Goal: Transaction & Acquisition: Purchase product/service

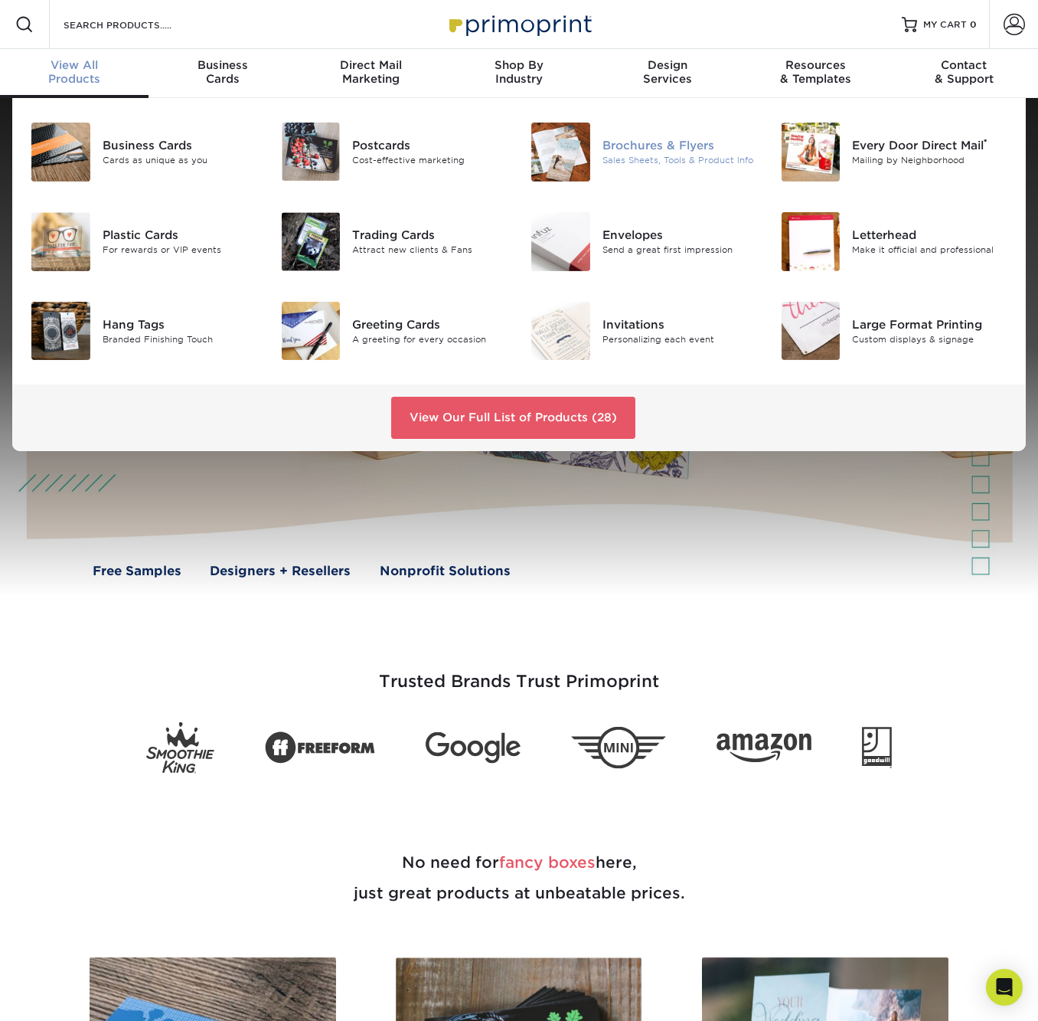
click at [640, 141] on div "Brochures & Flyers" at bounding box center [680, 145] width 155 height 17
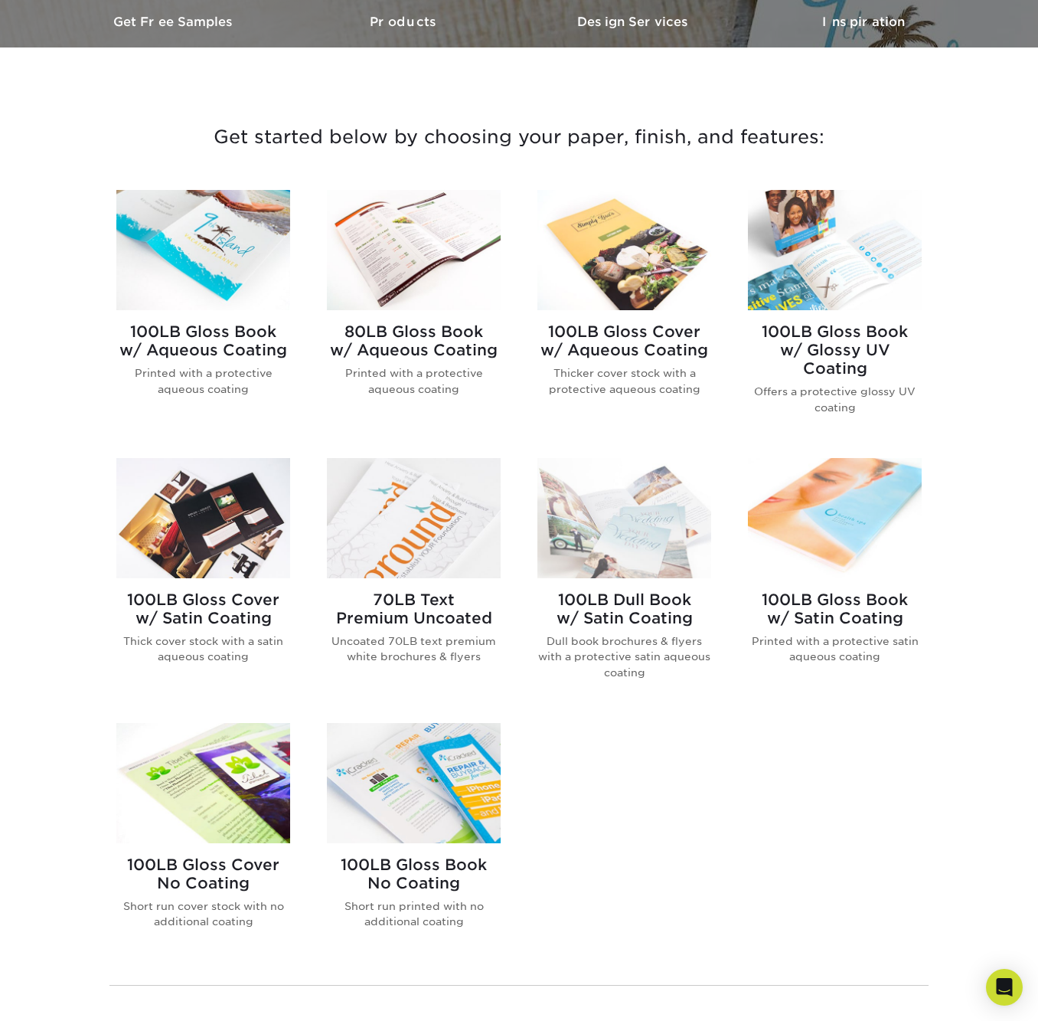
scroll to position [487, 0]
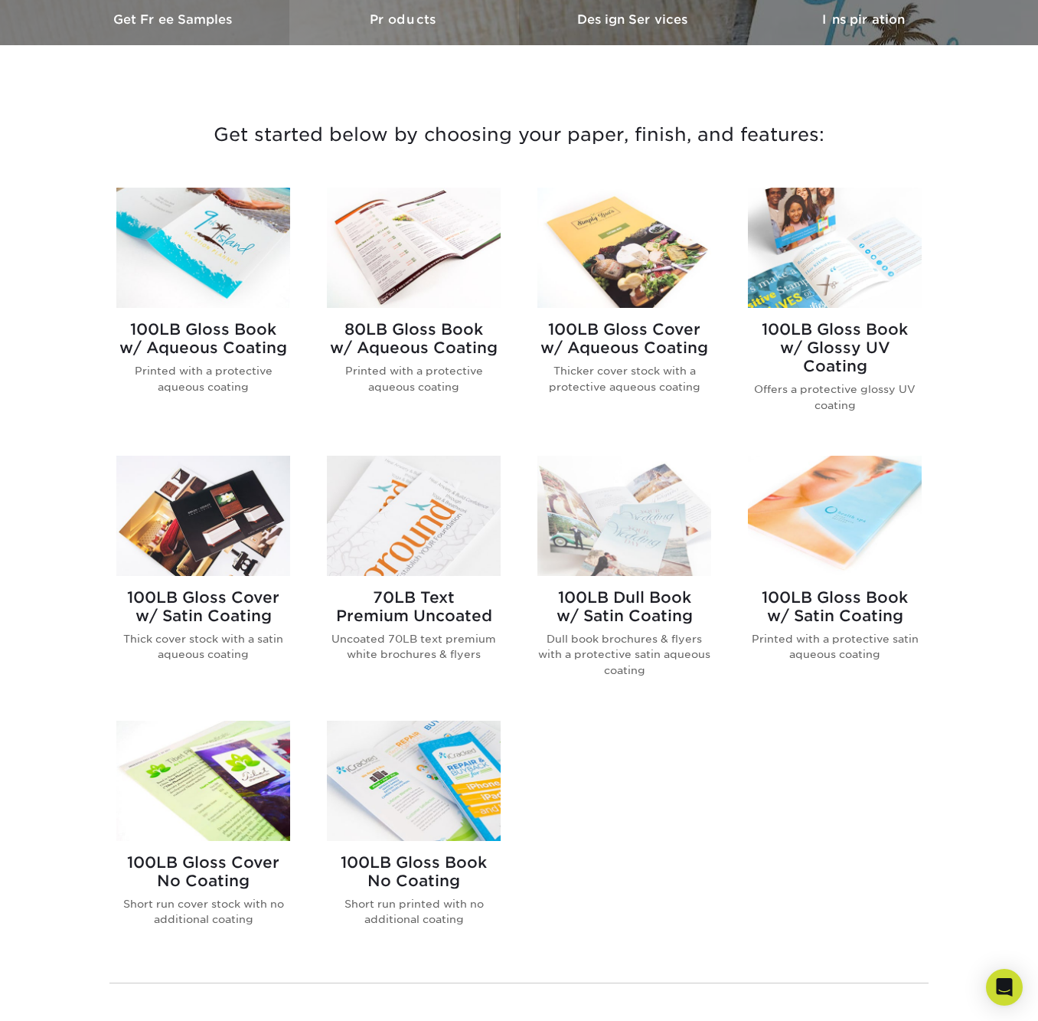
click at [404, 9] on link "Products" at bounding box center [404, 19] width 230 height 51
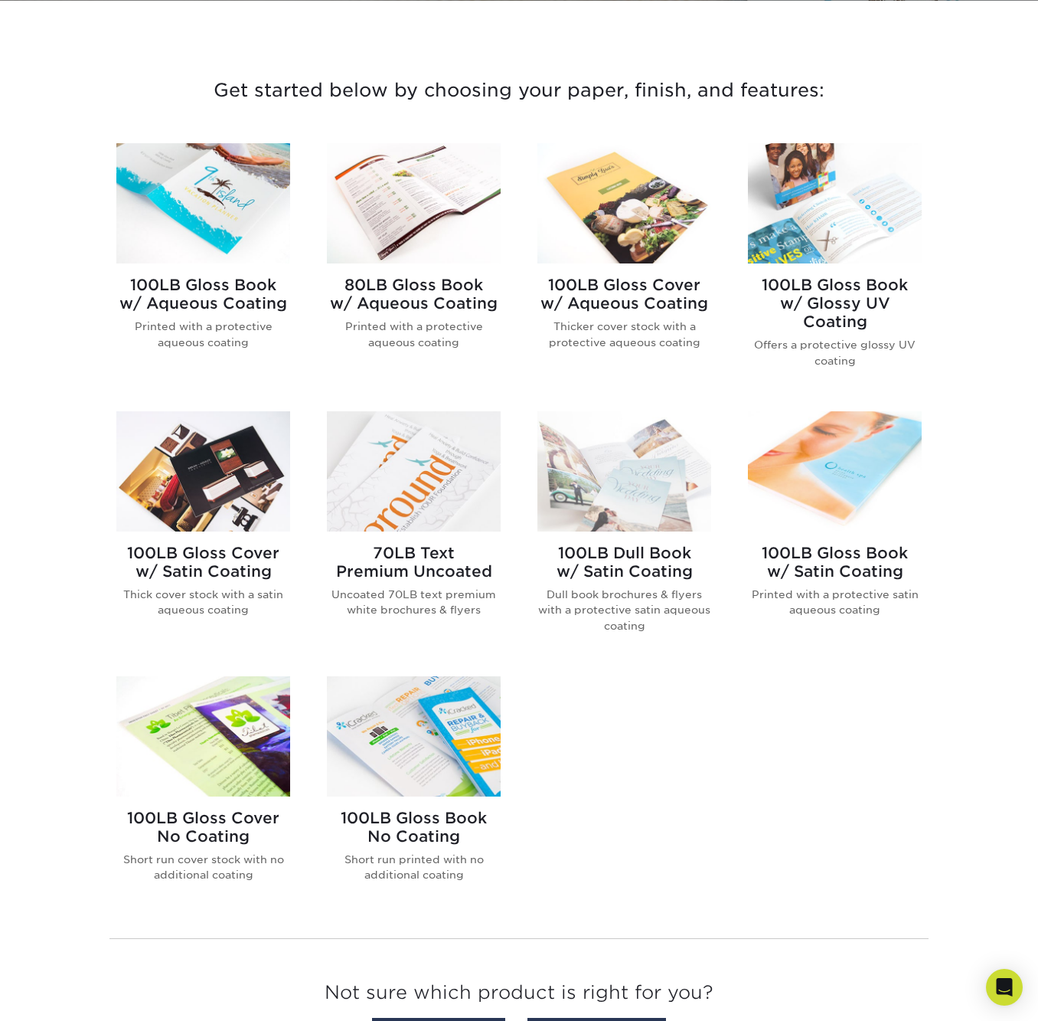
scroll to position [532, 0]
click at [158, 293] on h2 "100LB Gloss Book w/ Aqueous Coating" at bounding box center [203, 293] width 174 height 37
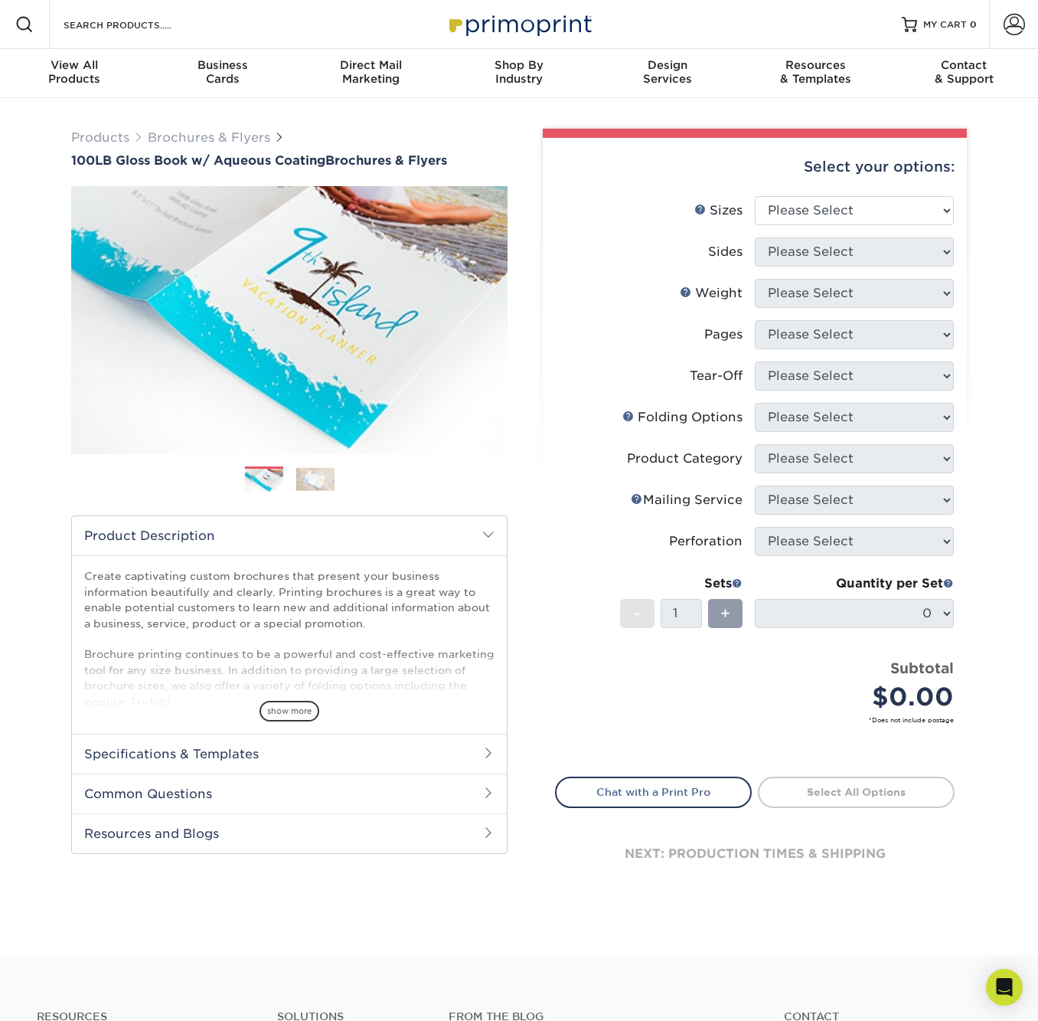
click at [874, 192] on div "Select your options:" at bounding box center [755, 167] width 400 height 58
select select "3.50x8.50"
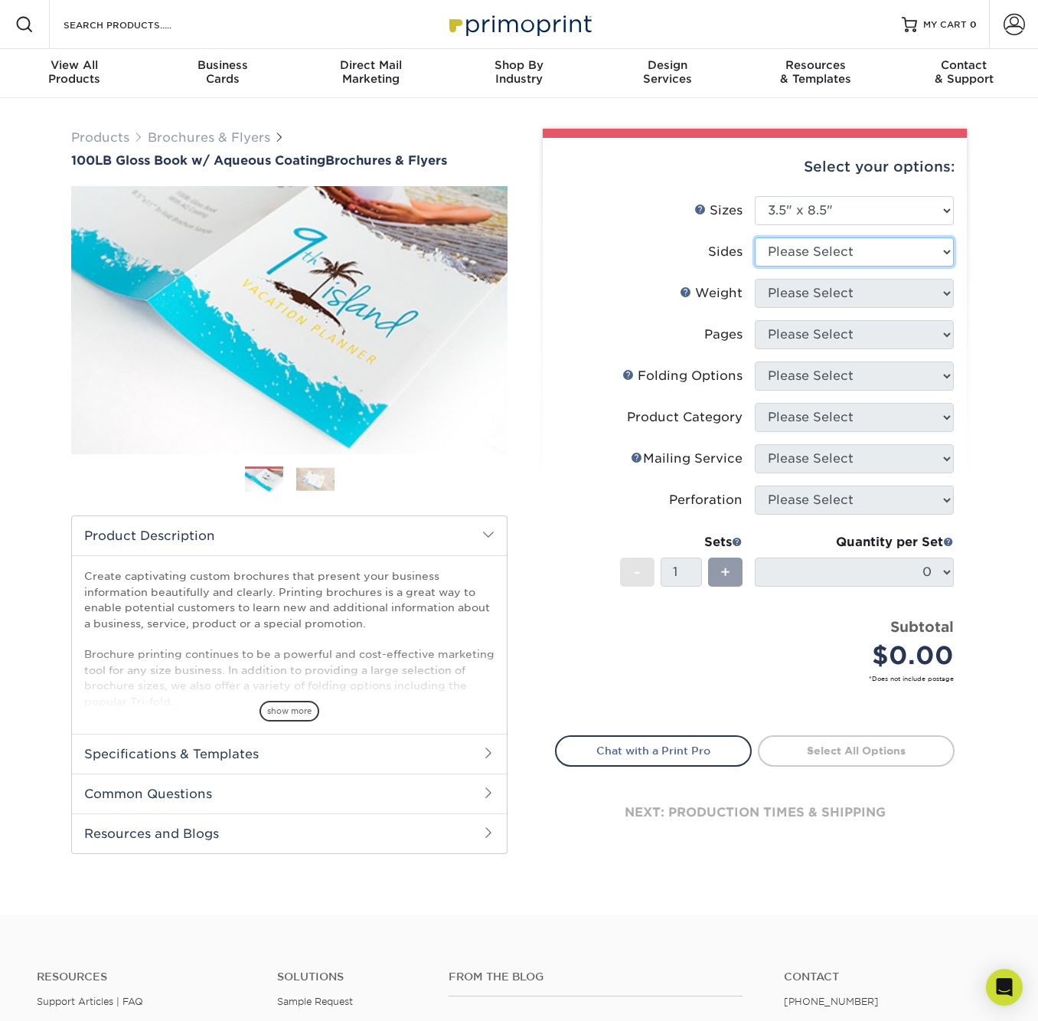
select select "13abbda7-1d64-4f25-8bb2-c179b224825d"
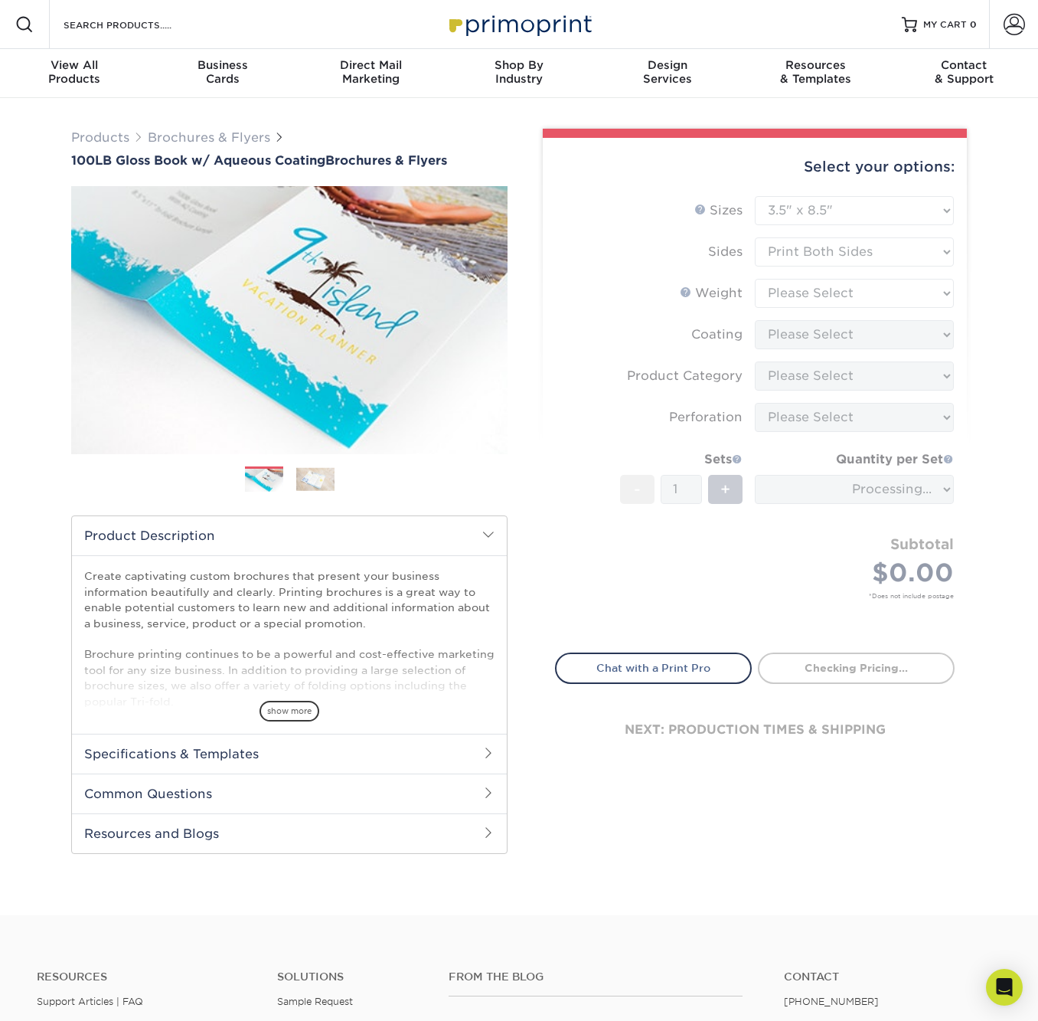
click at [905, 279] on form "Sizes Help Sizes Please Select 3.5" x 8.5" 3.5" x 11" 3.67" x 8.5" 4" x 6" 4" x…" at bounding box center [755, 415] width 400 height 439
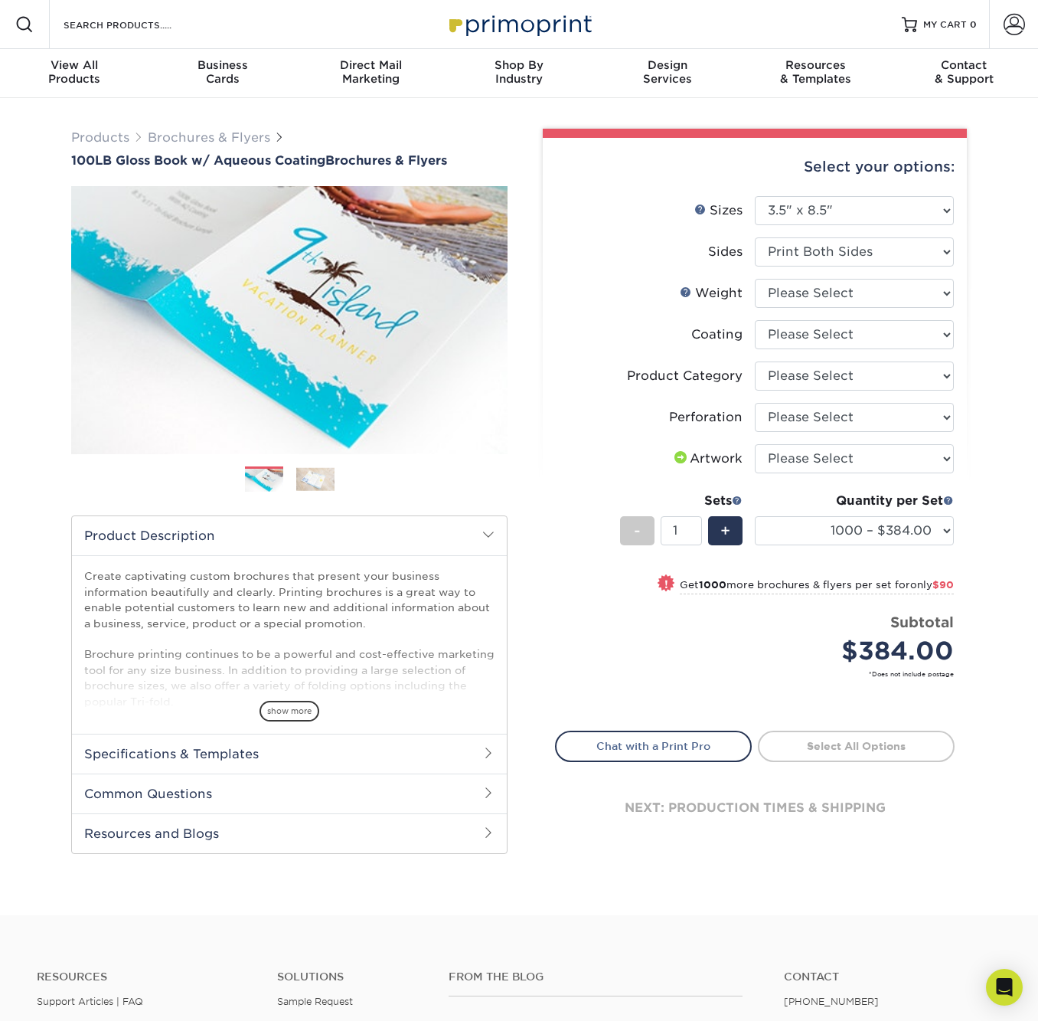
click at [302, 472] on img at bounding box center [315, 479] width 38 height 24
